Goal: Book appointment/travel/reservation

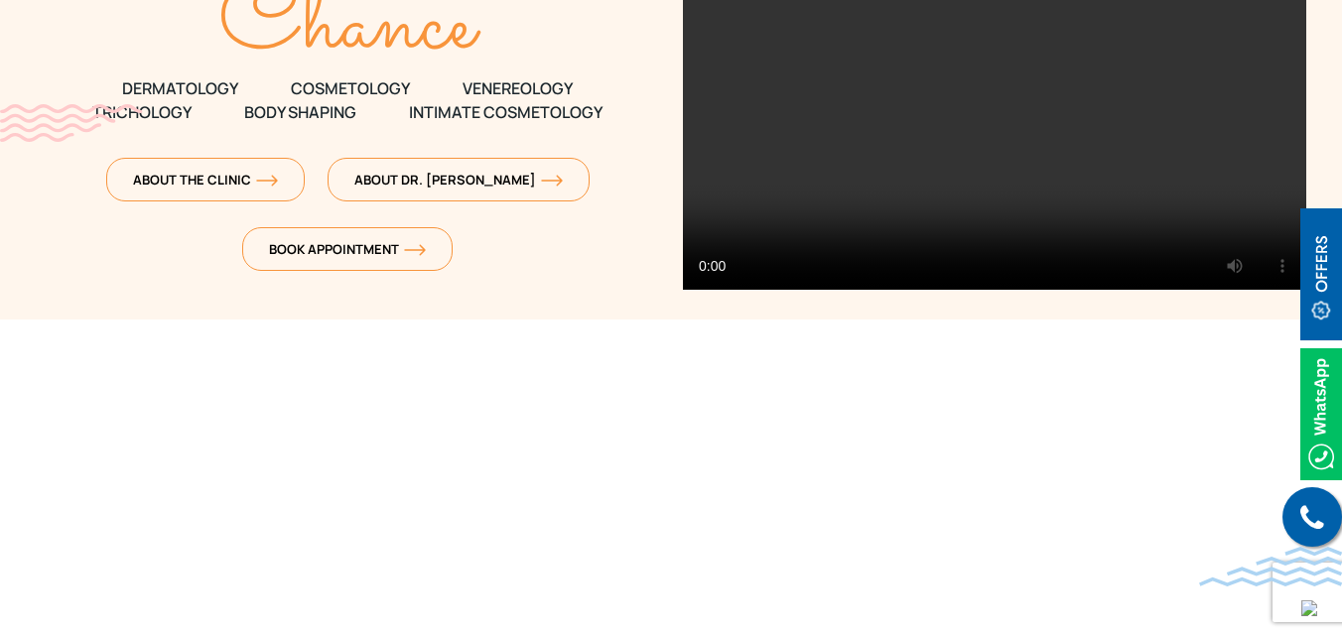
scroll to position [397, 0]
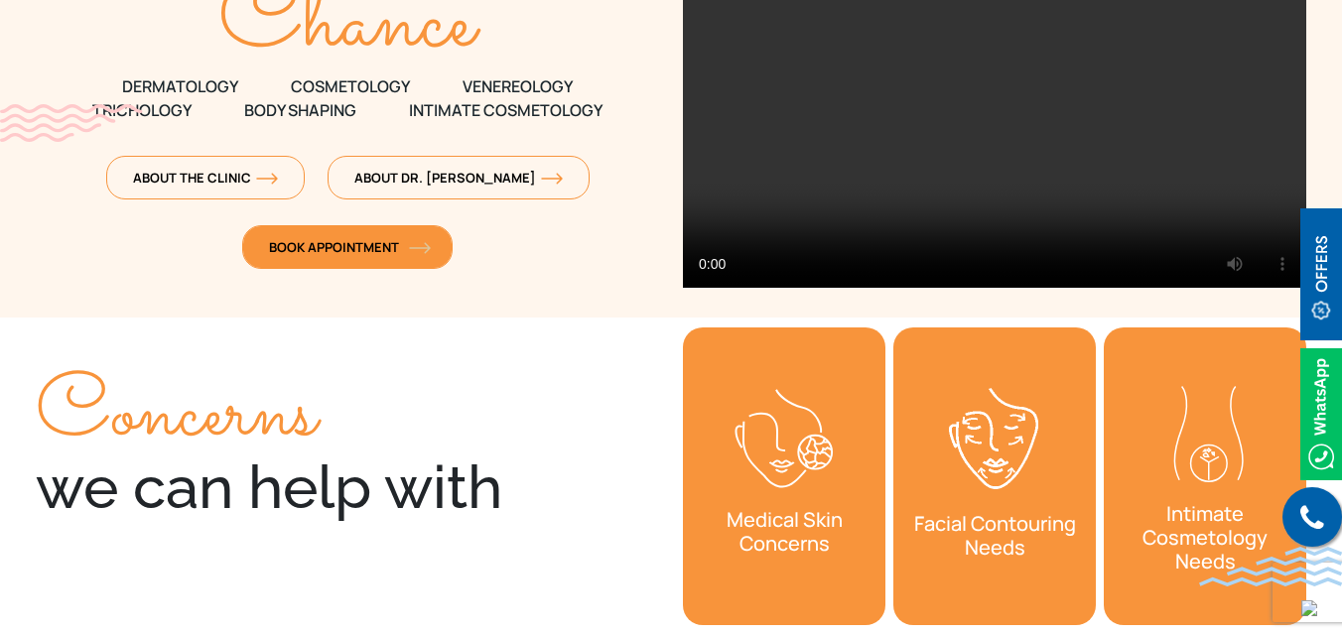
click at [363, 257] on link "Book Appointment" at bounding box center [347, 247] width 210 height 44
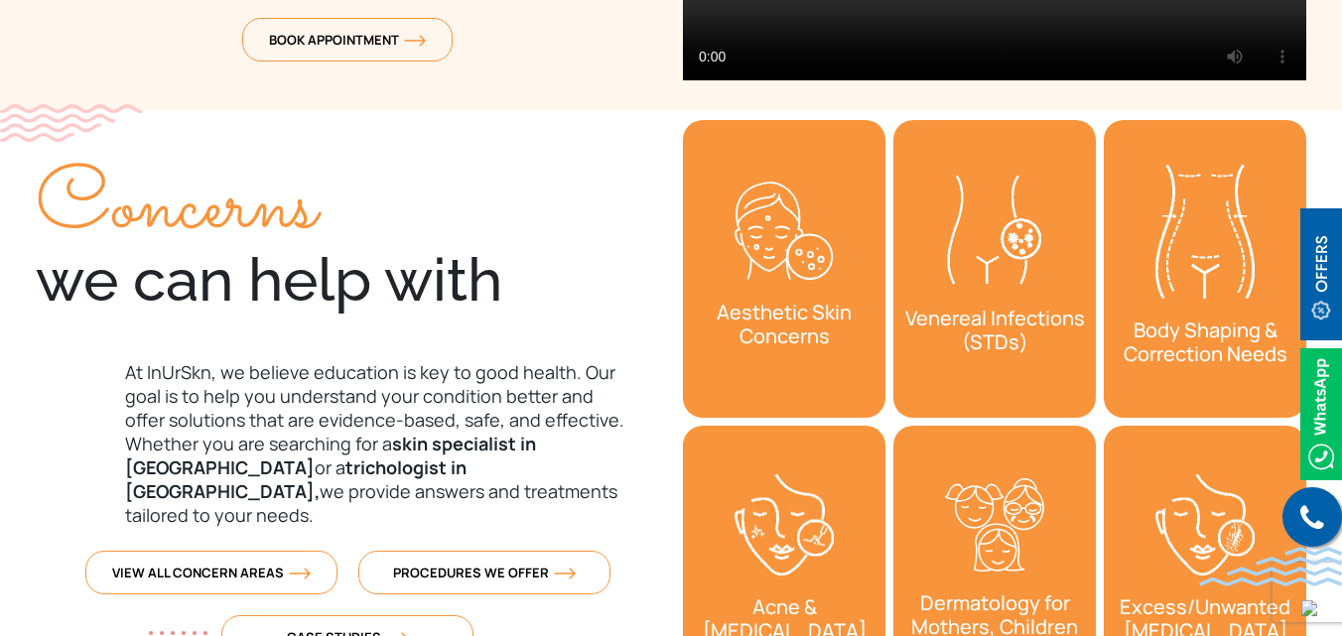
scroll to position [595, 0]
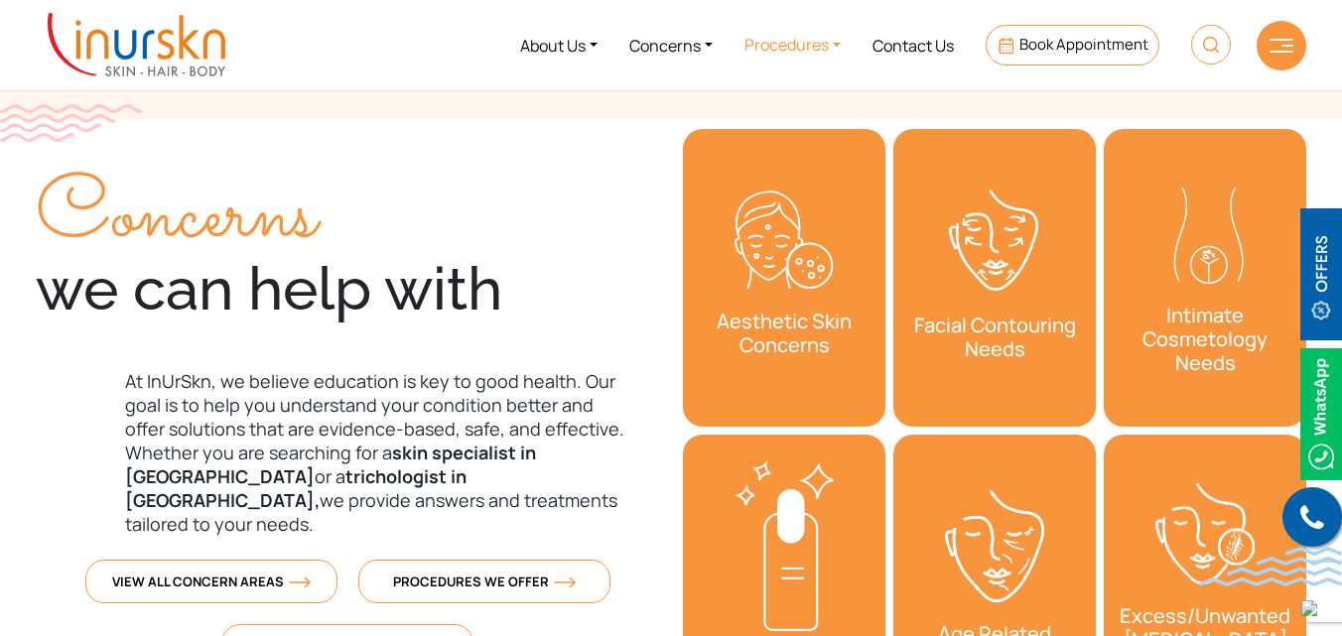
click at [799, 48] on link "Procedures" at bounding box center [792, 45] width 128 height 74
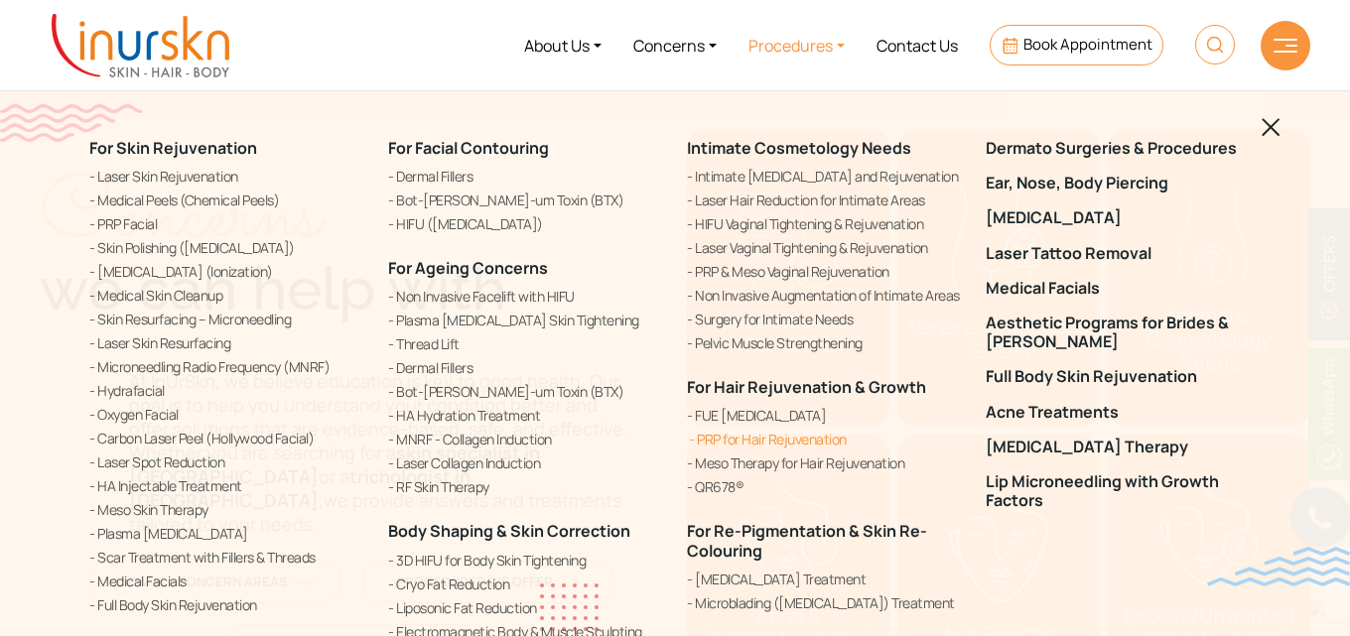
click at [743, 434] on link "PRP for Hair Rejuvenation" at bounding box center [824, 439] width 275 height 21
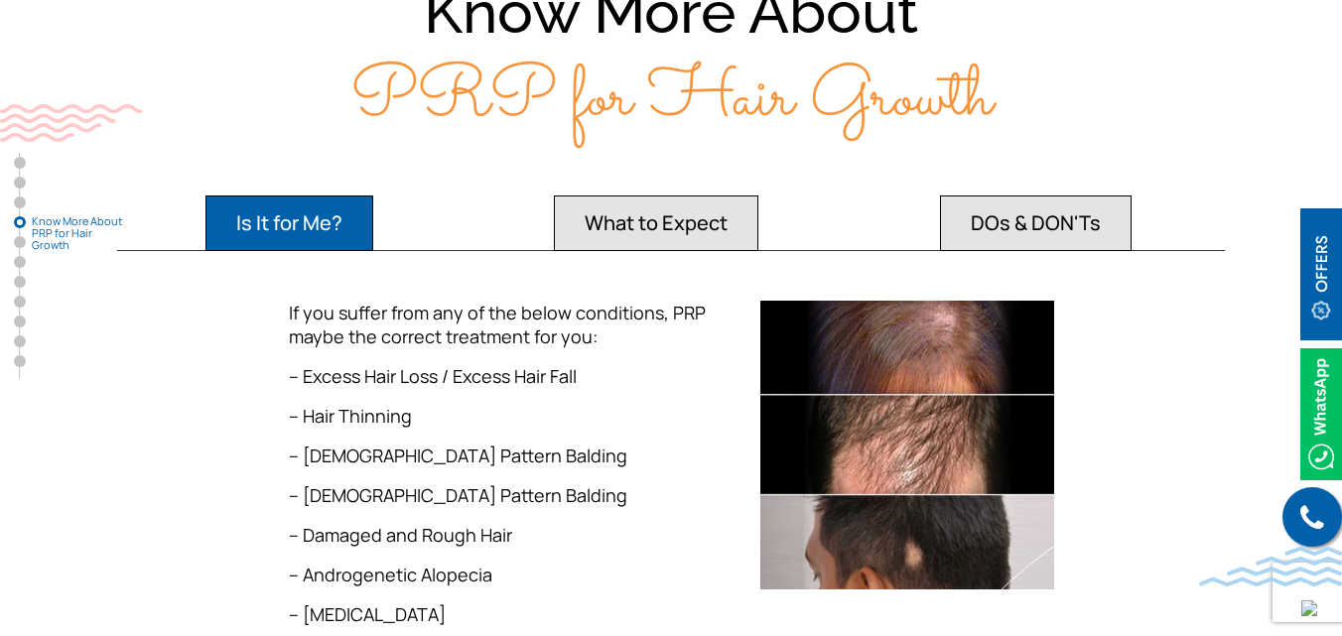
scroll to position [2977, 0]
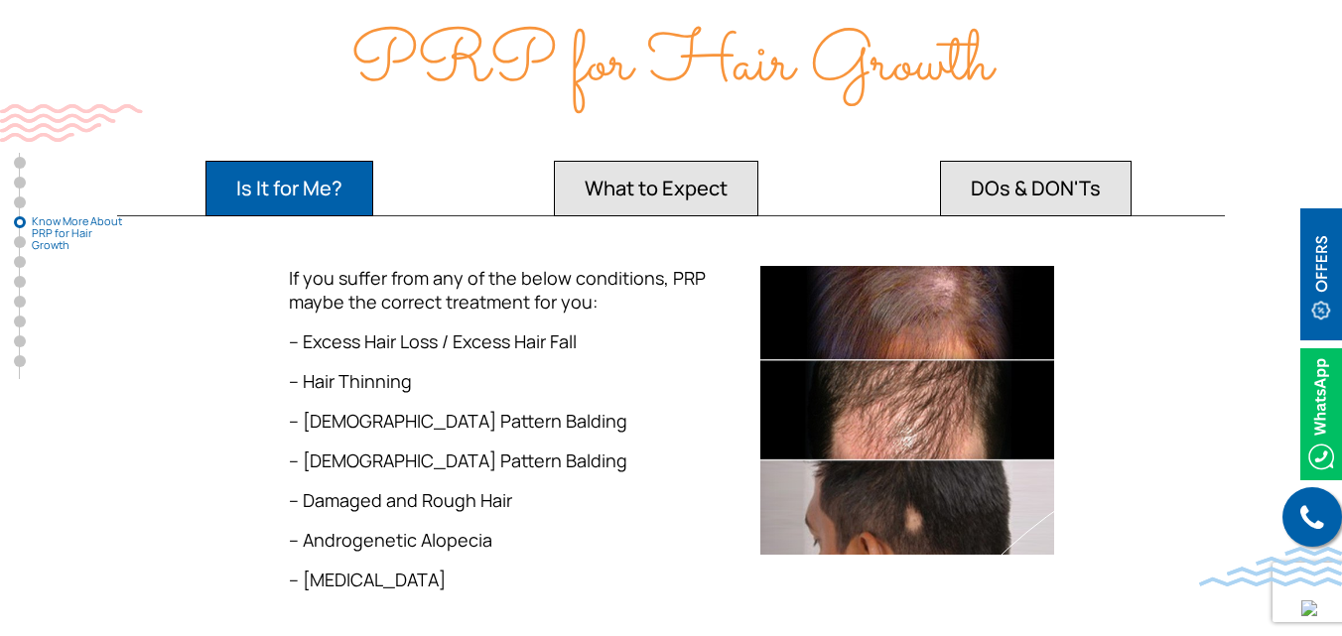
click at [676, 161] on button "What to Expect" at bounding box center [656, 189] width 204 height 56
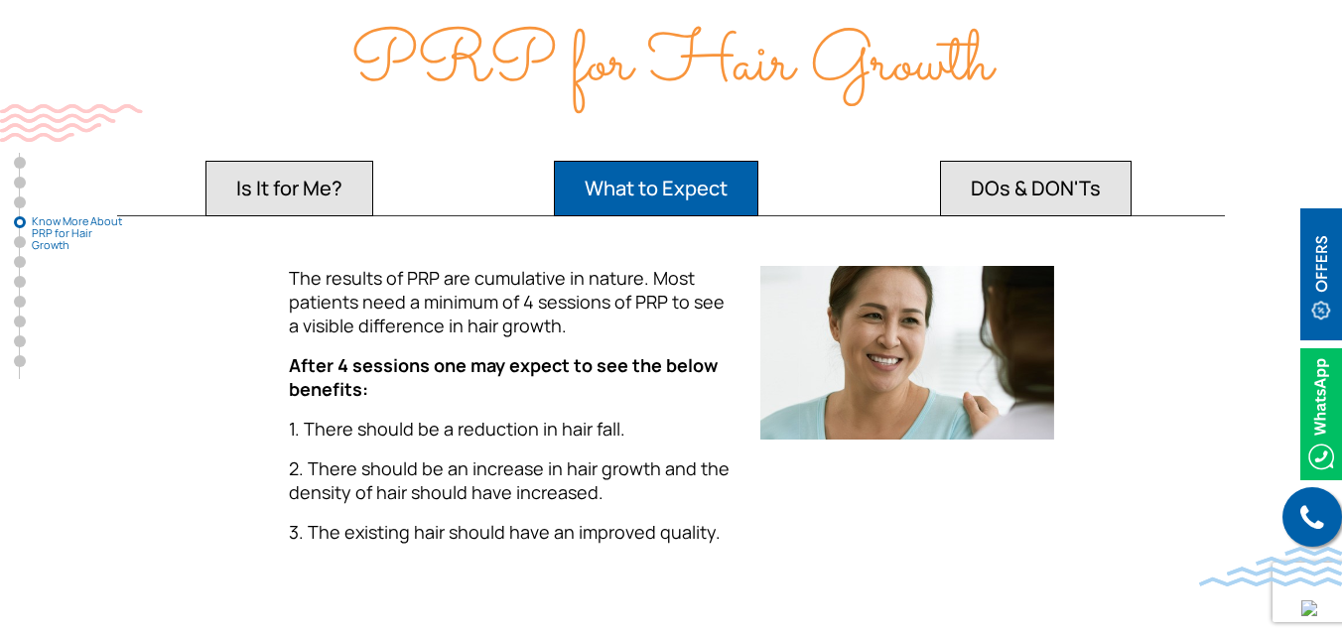
click at [1062, 161] on button "DOs & DON'Ts" at bounding box center [1036, 189] width 192 height 56
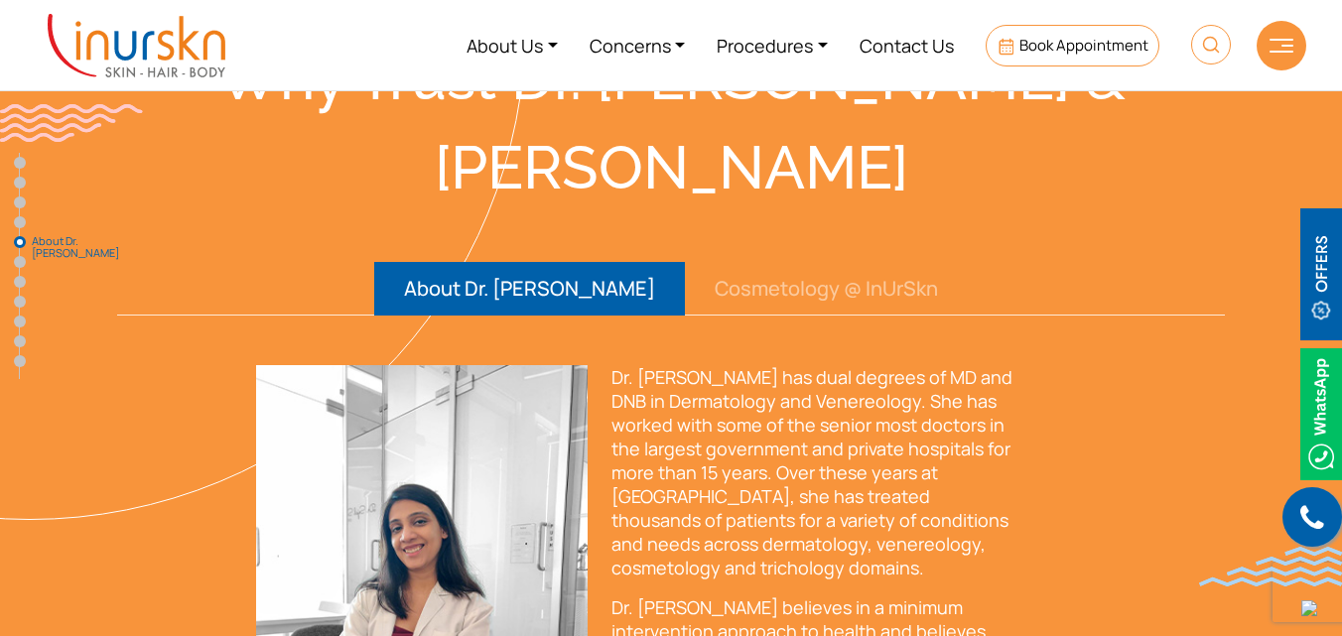
scroll to position [4068, 0]
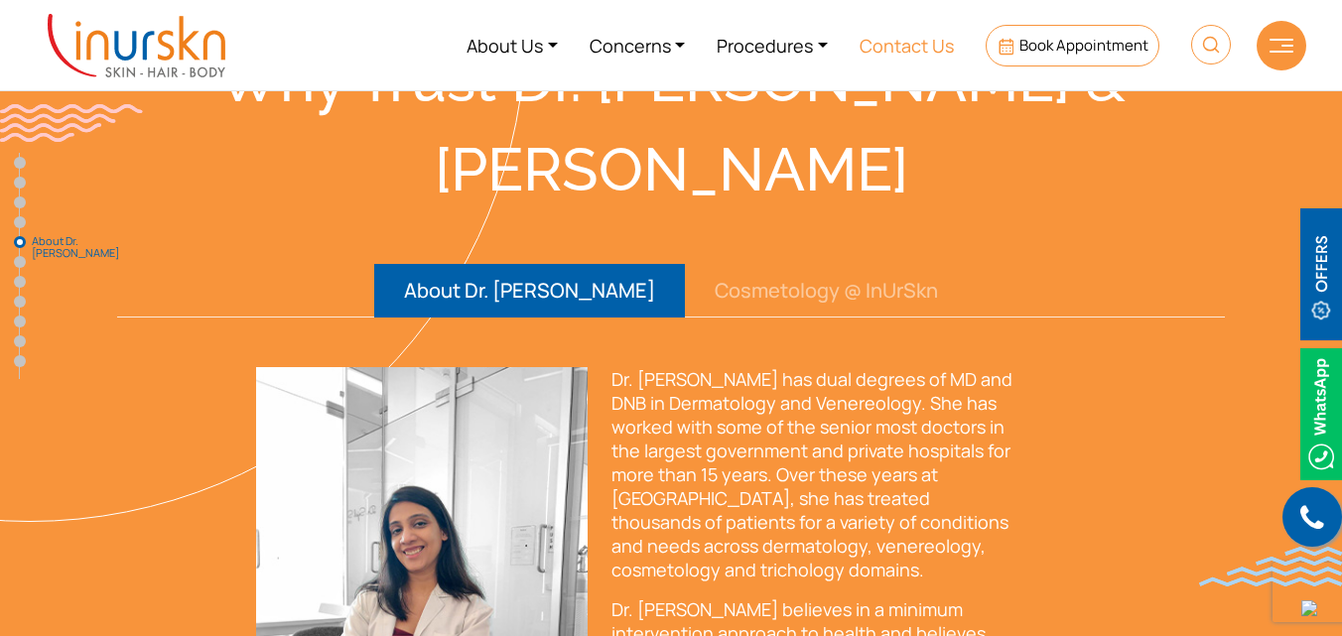
click at [927, 51] on link "Contact Us" at bounding box center [906, 45] width 126 height 74
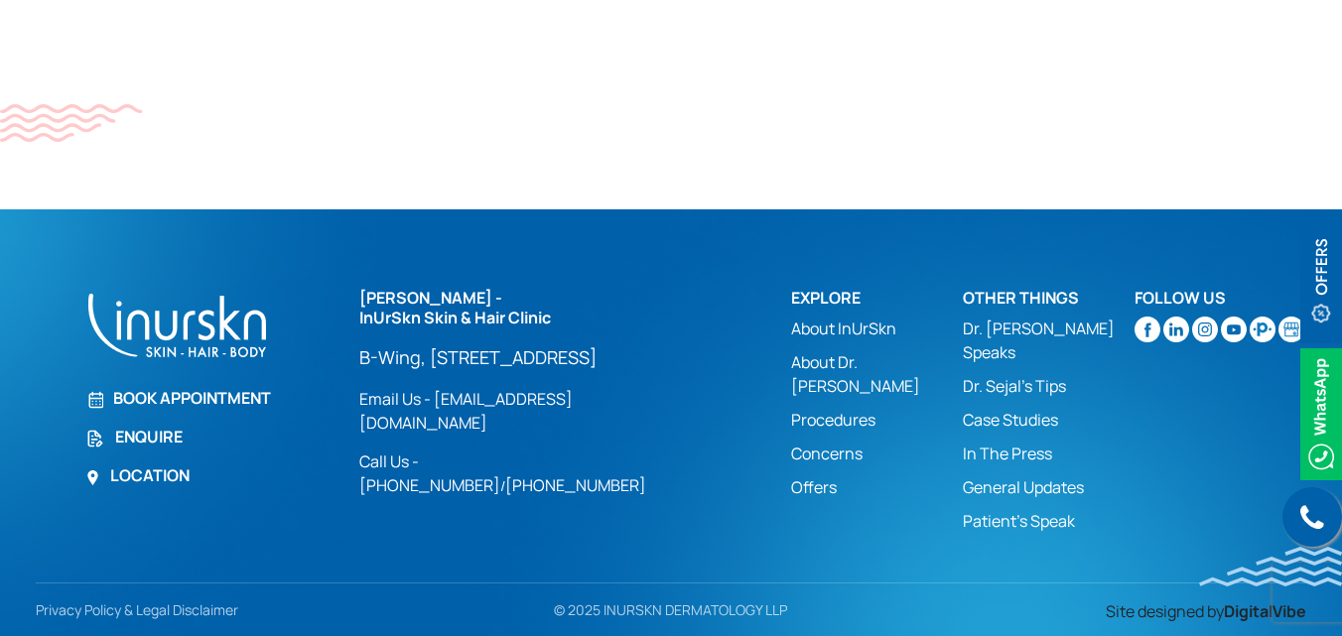
scroll to position [1518, 0]
click at [1021, 374] on link "Dr. Sejal's Tips" at bounding box center [1049, 386] width 172 height 24
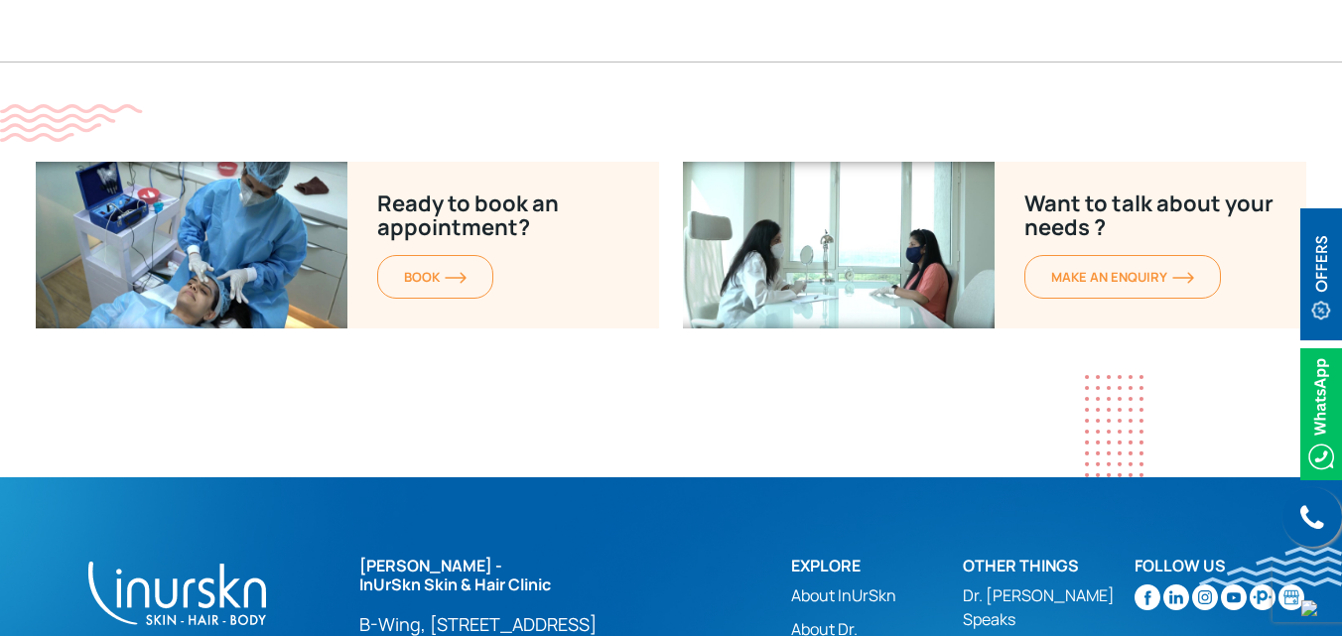
scroll to position [5114, 0]
